Goal: Information Seeking & Learning: Find specific fact

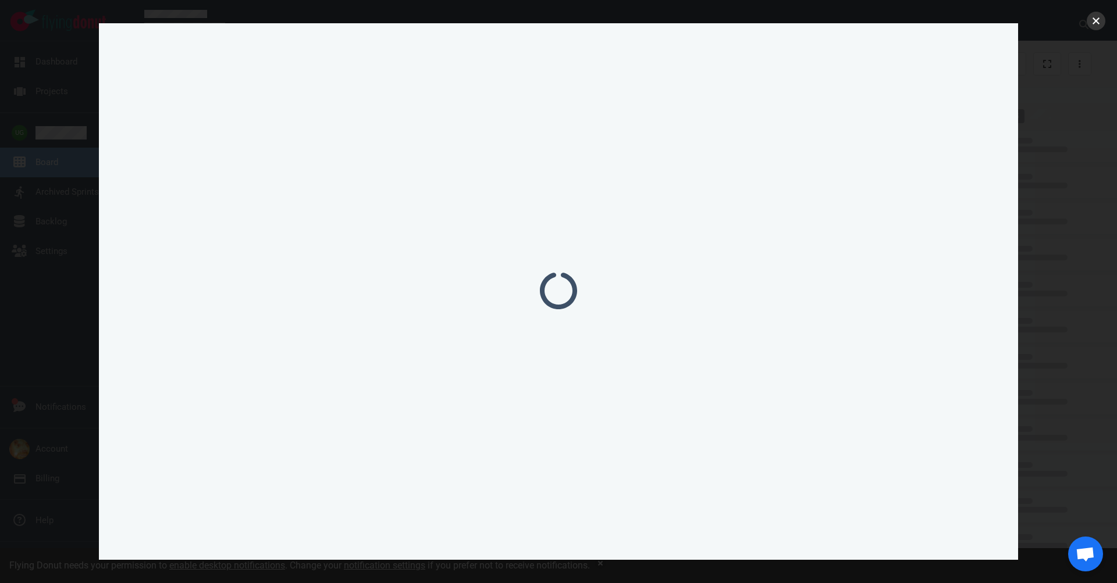
click at [1096, 24] on button "close" at bounding box center [1095, 21] width 19 height 19
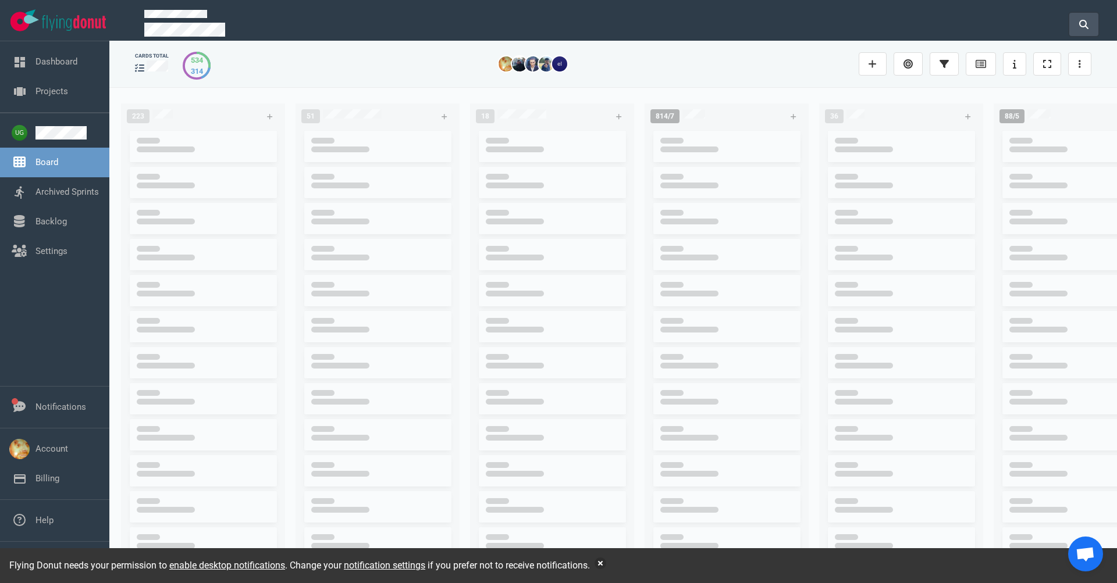
click at [1086, 28] on button at bounding box center [1083, 24] width 29 height 23
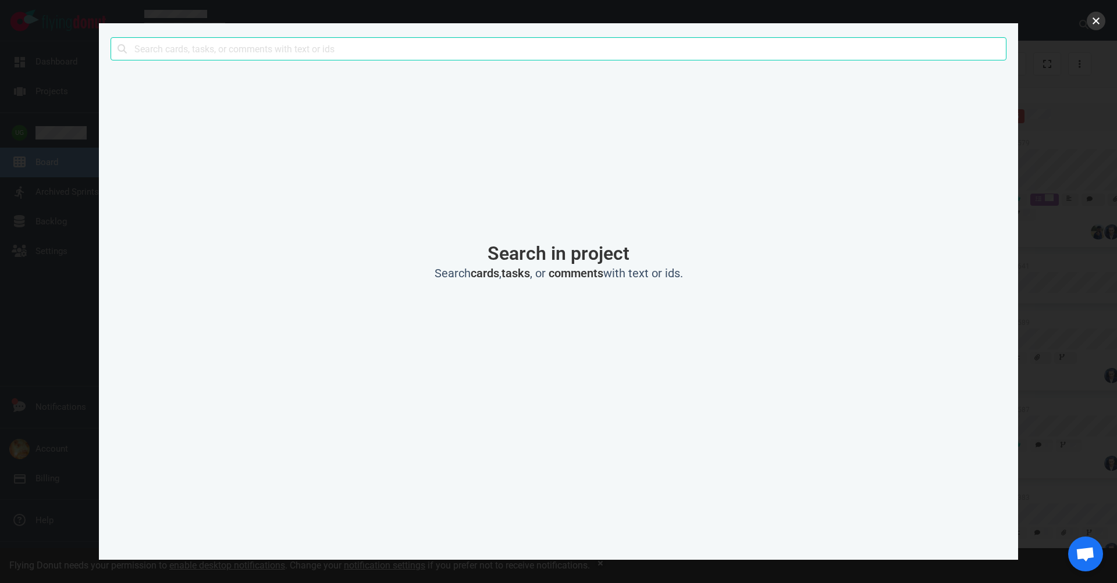
click at [1093, 22] on button "close" at bounding box center [1095, 21] width 19 height 19
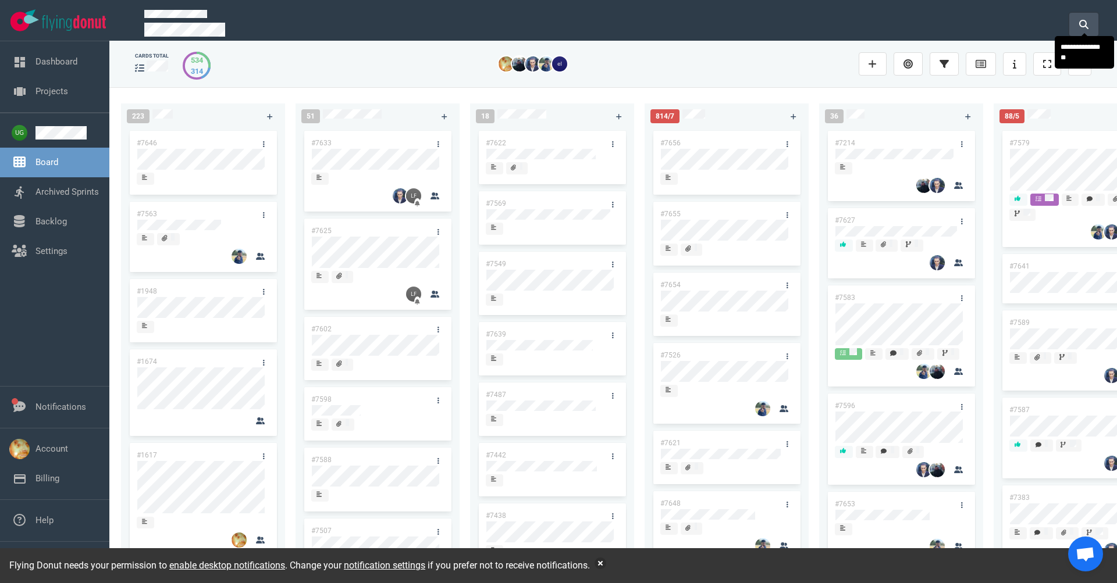
click at [1085, 20] on icon at bounding box center [1083, 24] width 9 height 9
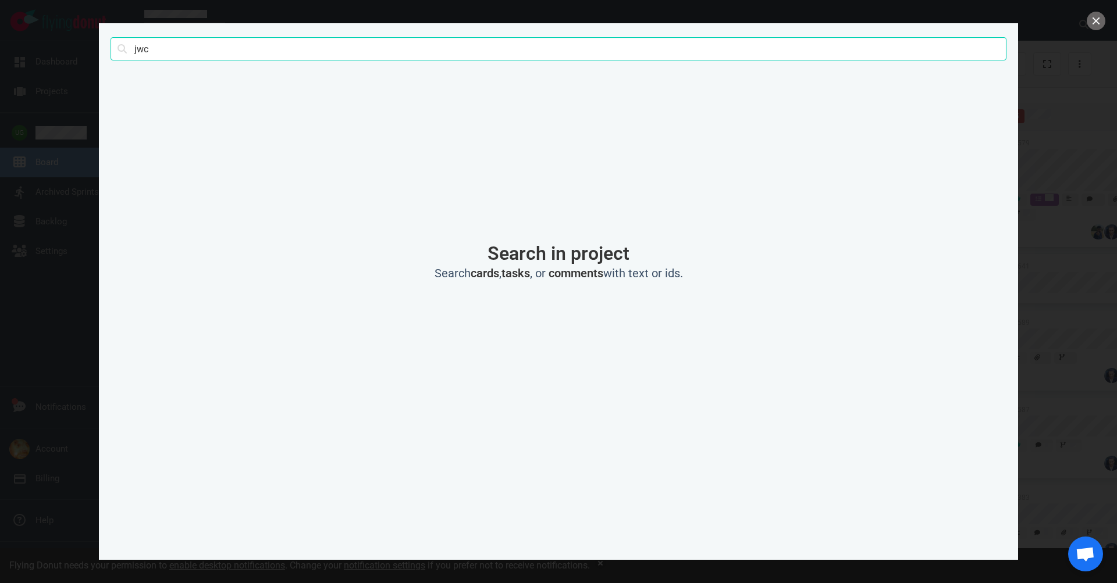
type input "jwc"
click button "Search" at bounding box center [0, 0] width 0 height 0
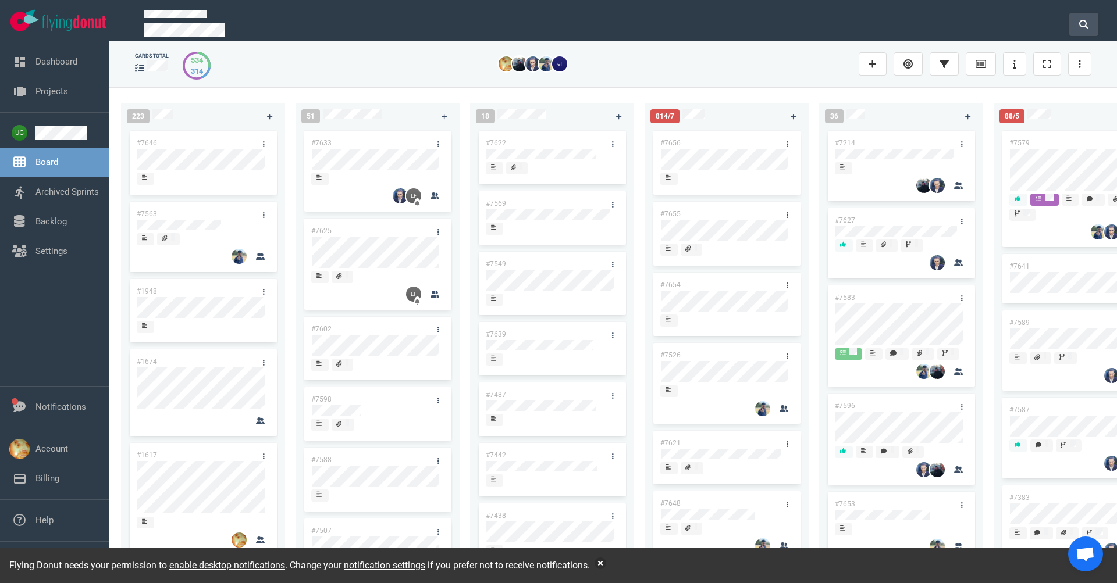
click at [1084, 27] on button at bounding box center [1083, 24] width 29 height 23
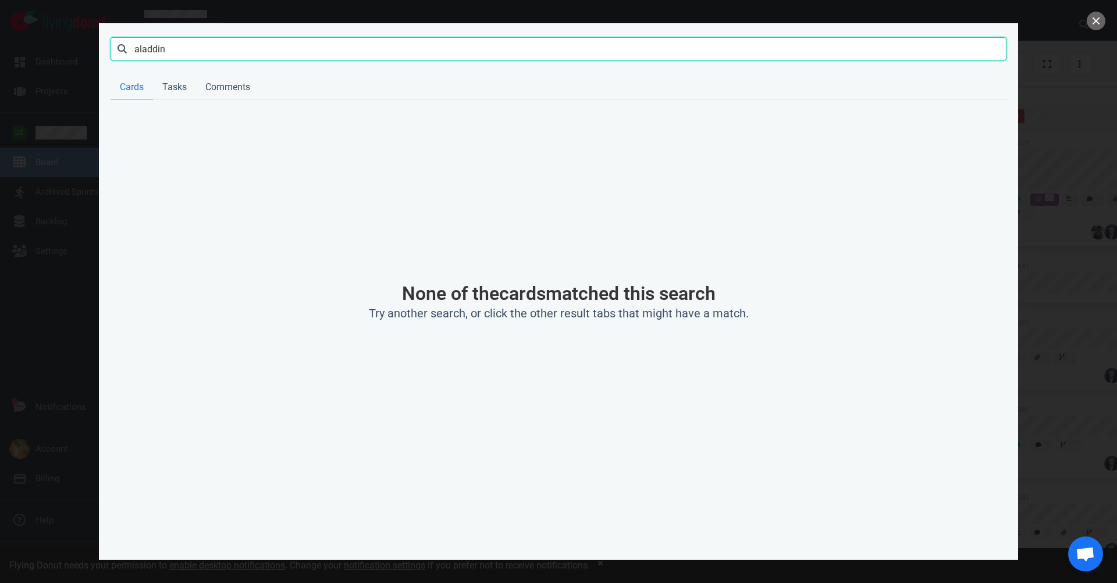
type input "aladdin"
click button "Search" at bounding box center [0, 0] width 0 height 0
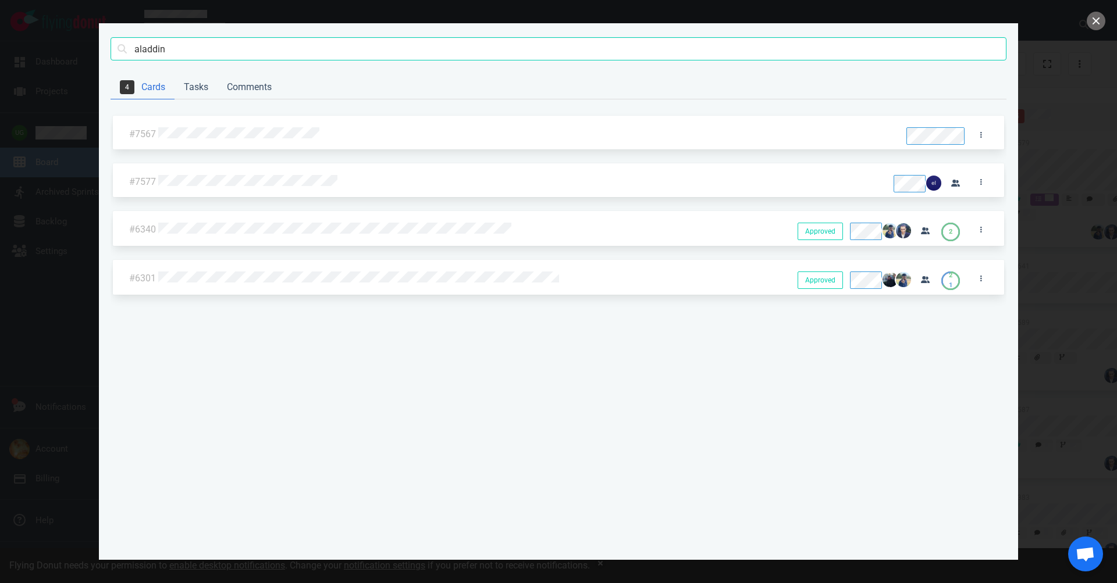
click at [211, 138] on div at bounding box center [525, 134] width 734 height 15
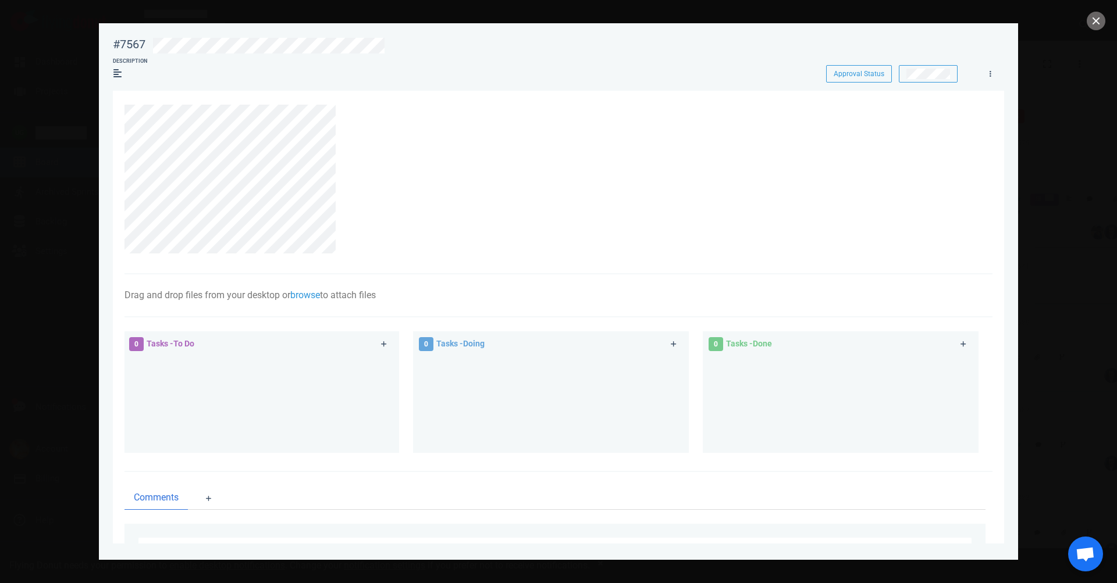
click at [115, 114] on section "Drag and drop files from your desktop or browse to attach files Attach Files Co…" at bounding box center [558, 356] width 891 height 530
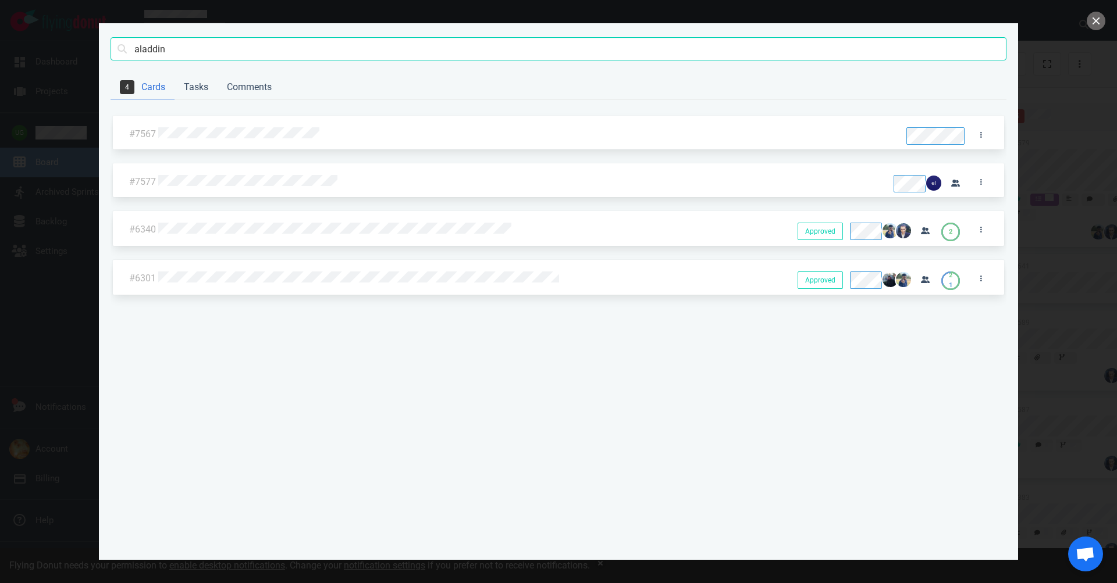
click at [254, 139] on div at bounding box center [526, 133] width 741 height 27
